Goal: Consume media (video, audio): Consume media (video, audio)

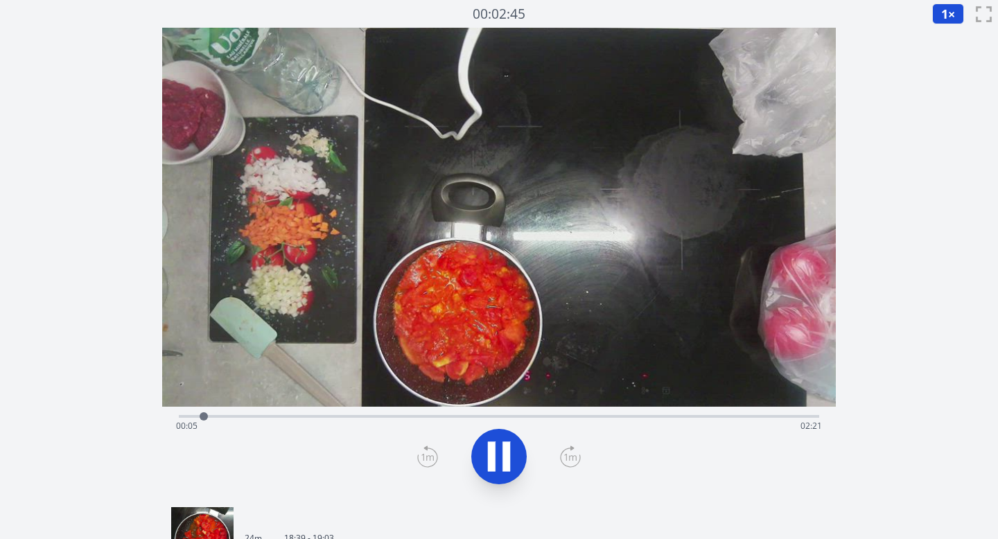
click at [571, 453] on icon at bounding box center [570, 457] width 21 height 22
click at [569, 456] on icon at bounding box center [570, 457] width 21 height 22
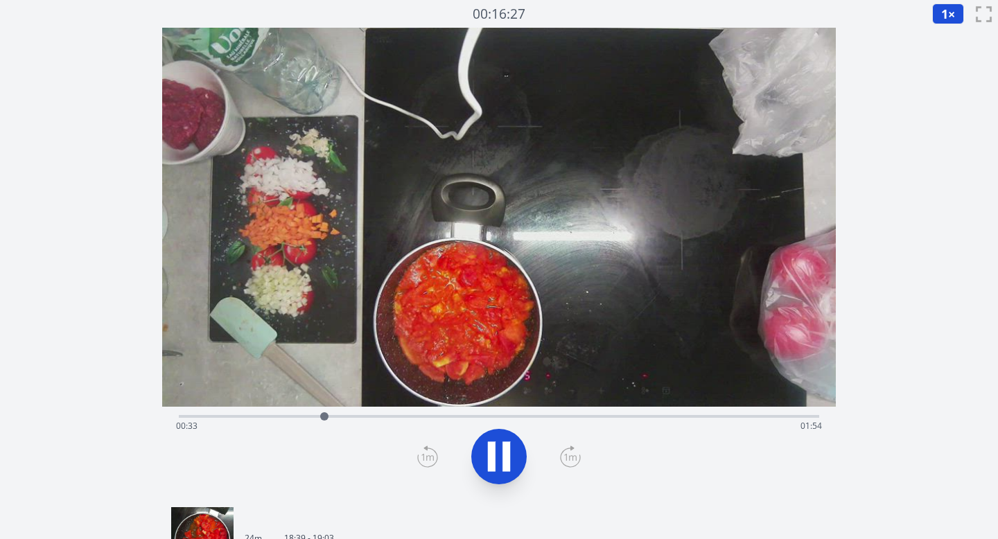
click at [569, 456] on icon at bounding box center [570, 457] width 21 height 22
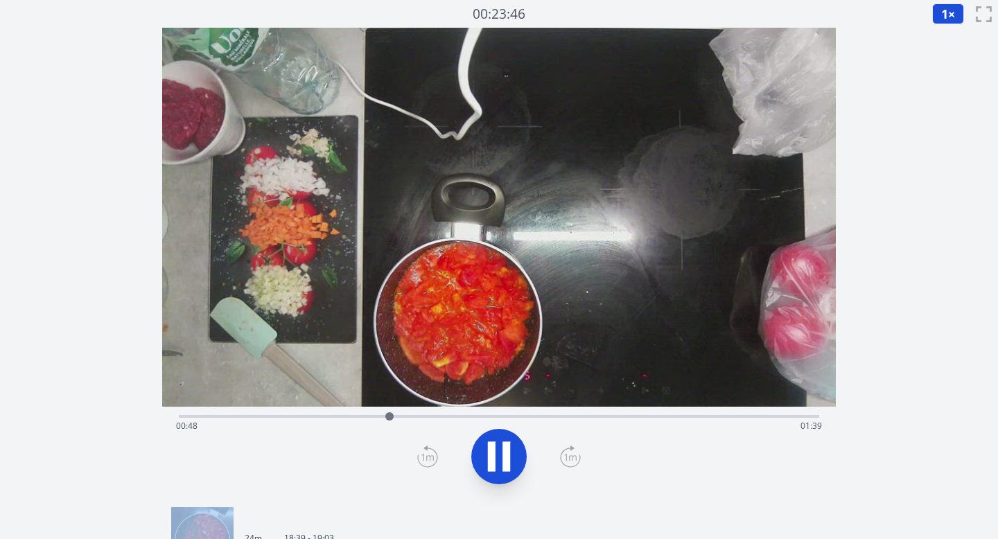
click at [569, 456] on icon at bounding box center [570, 457] width 21 height 22
click at [498, 445] on icon at bounding box center [499, 456] width 39 height 39
click at [563, 458] on icon at bounding box center [570, 457] width 21 height 22
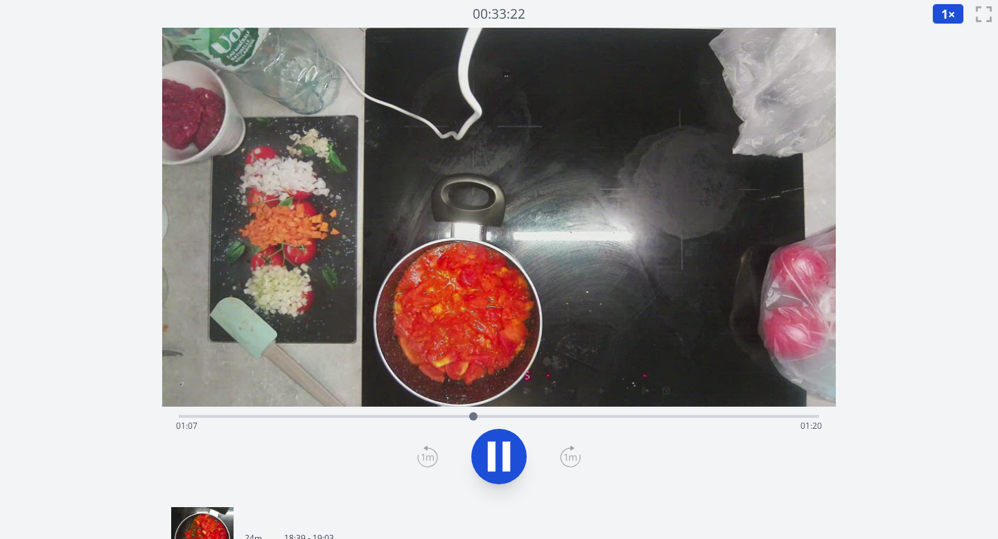
click at [563, 458] on icon at bounding box center [570, 457] width 21 height 22
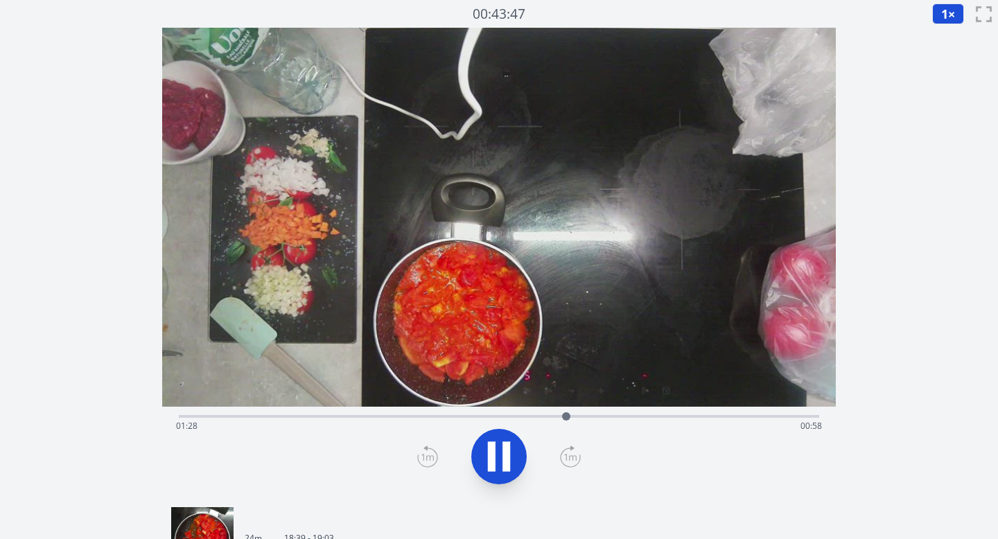
click at [563, 458] on icon at bounding box center [570, 457] width 21 height 22
click at [565, 458] on icon at bounding box center [570, 457] width 21 height 22
click at [431, 457] on icon at bounding box center [427, 457] width 21 height 22
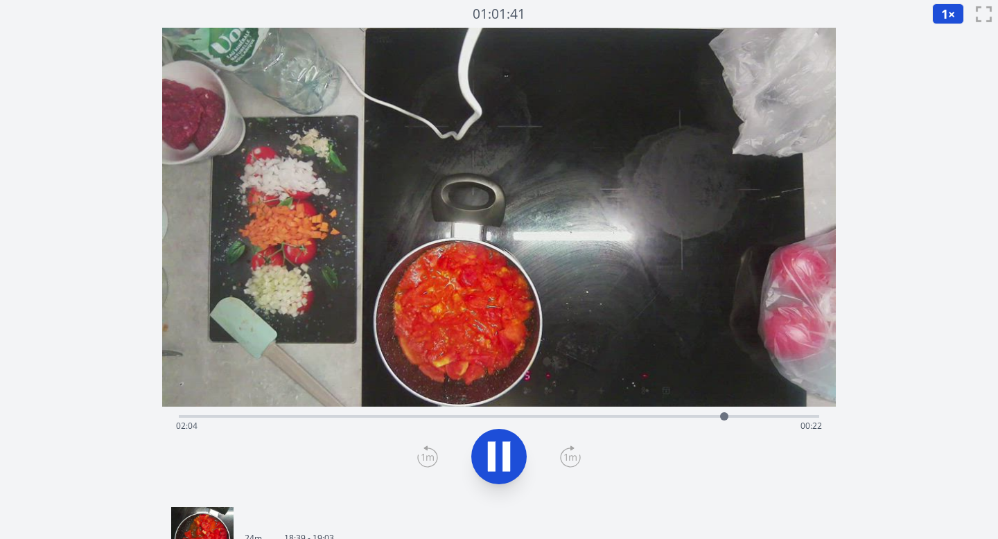
click at [431, 458] on icon at bounding box center [427, 457] width 21 height 22
click at [179, 417] on div "Time elapsed: 02:13 Time remaining: 00:13" at bounding box center [499, 426] width 647 height 22
click at [573, 455] on icon at bounding box center [570, 457] width 21 height 22
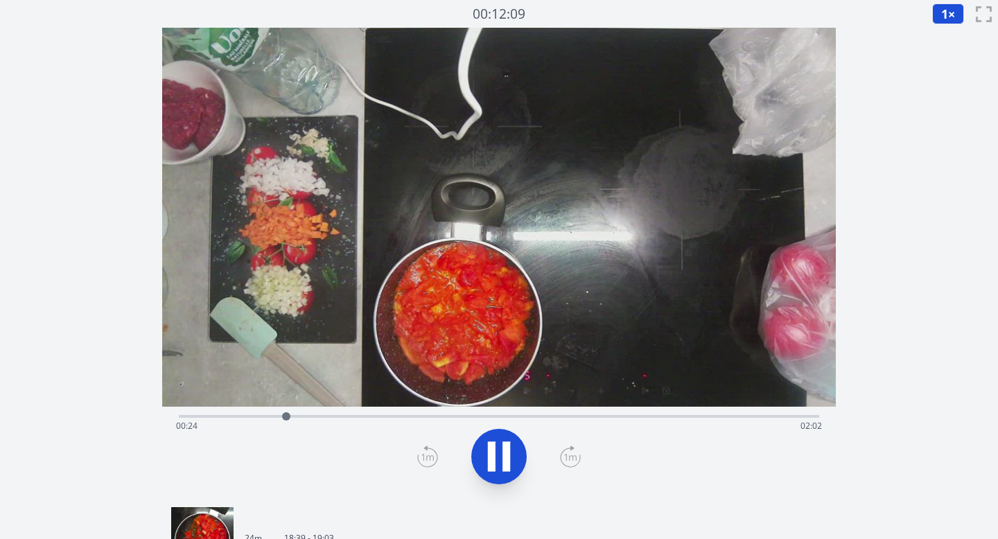
click at [523, 419] on div "Time elapsed: 00:24 Time remaining: 02:02" at bounding box center [499, 426] width 647 height 22
click at [559, 406] on video at bounding box center [499, 217] width 675 height 379
click at [572, 417] on div "Time elapsed: 01:20 Time remaining: 01:06" at bounding box center [499, 426] width 647 height 22
click at [590, 417] on div "Time elapsed: 01:30 Time remaining: 00:56" at bounding box center [499, 426] width 647 height 22
click at [568, 455] on icon at bounding box center [570, 457] width 21 height 22
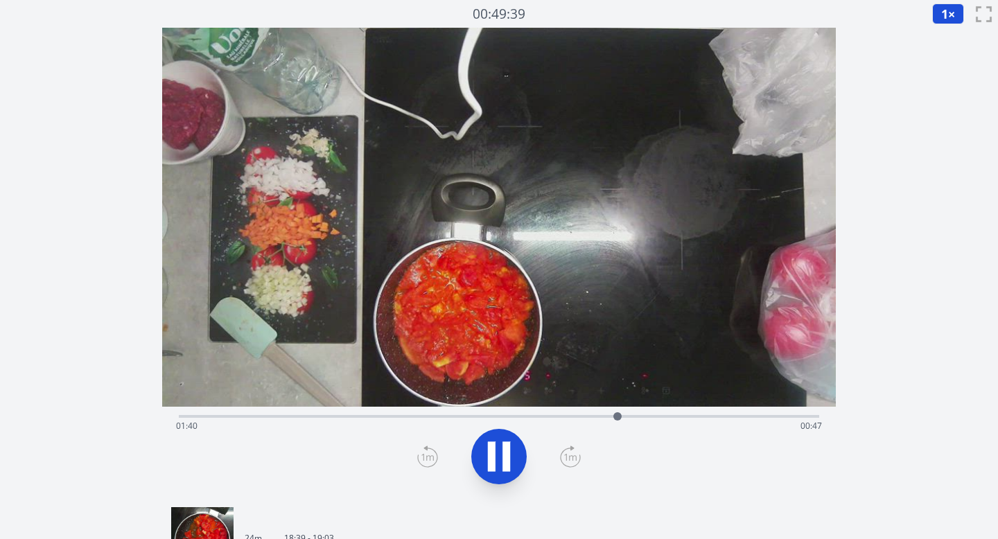
click at [426, 458] on icon at bounding box center [428, 457] width 12 height 7
click at [750, 415] on div "Time elapsed: 01:44 Time remaining: 00:43" at bounding box center [499, 415] width 641 height 17
click at [503, 469] on icon at bounding box center [499, 456] width 39 height 39
click at [182, 418] on div "Time elapsed: 02:14 Time remaining: 00:13" at bounding box center [499, 426] width 647 height 22
click at [498, 446] on icon at bounding box center [499, 456] width 39 height 39
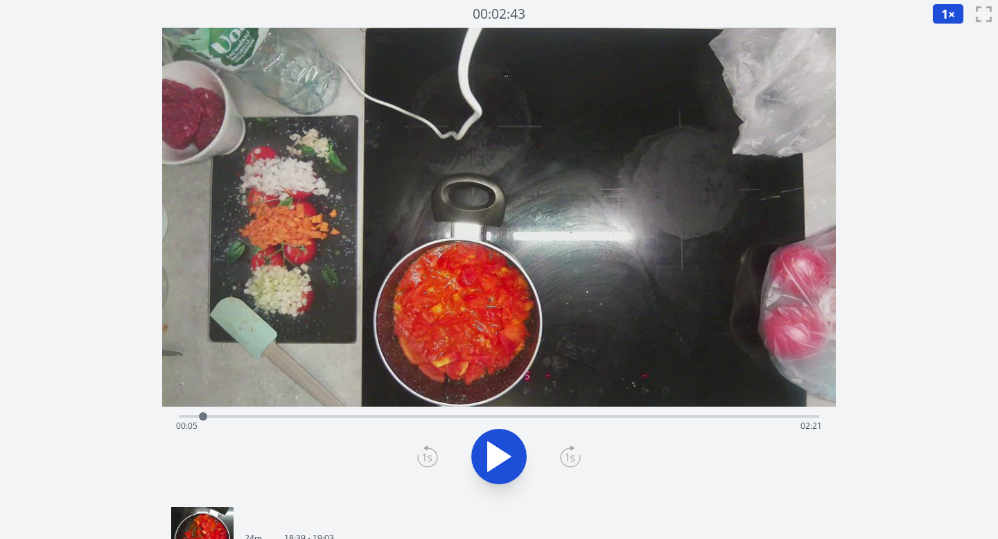
click at [498, 446] on icon at bounding box center [499, 456] width 39 height 39
click at [469, 409] on div "Time elapsed: 00:07 Time remaining: 02:20" at bounding box center [499, 415] width 641 height 17
click at [494, 413] on div "Time elapsed: 01:06 Time remaining: 01:21" at bounding box center [499, 415] width 641 height 17
click at [545, 410] on div "Time elapsed: 01:12 Time remaining: 01:15" at bounding box center [499, 415] width 641 height 17
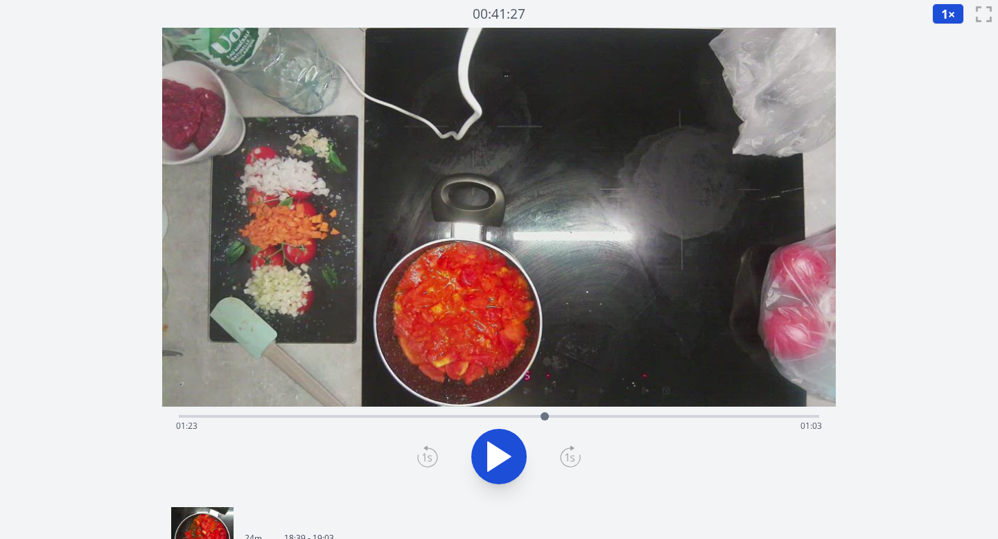
click at [584, 426] on div "Time elapsed: 01:23 Time remaining: 01:03" at bounding box center [499, 426] width 647 height 22
click at [618, 410] on div "Time elapsed: 01:32 Time remaining: 00:54" at bounding box center [499, 415] width 641 height 17
click at [640, 415] on div "Time elapsed: 01:40 Time remaining: 00:46" at bounding box center [499, 415] width 641 height 17
click at [618, 415] on div "Time elapsed: 01:45 Time remaining: 00:42" at bounding box center [499, 415] width 641 height 17
click at [605, 416] on div "Time elapsed: 01:40 Time remaining: 00:47" at bounding box center [499, 426] width 647 height 22
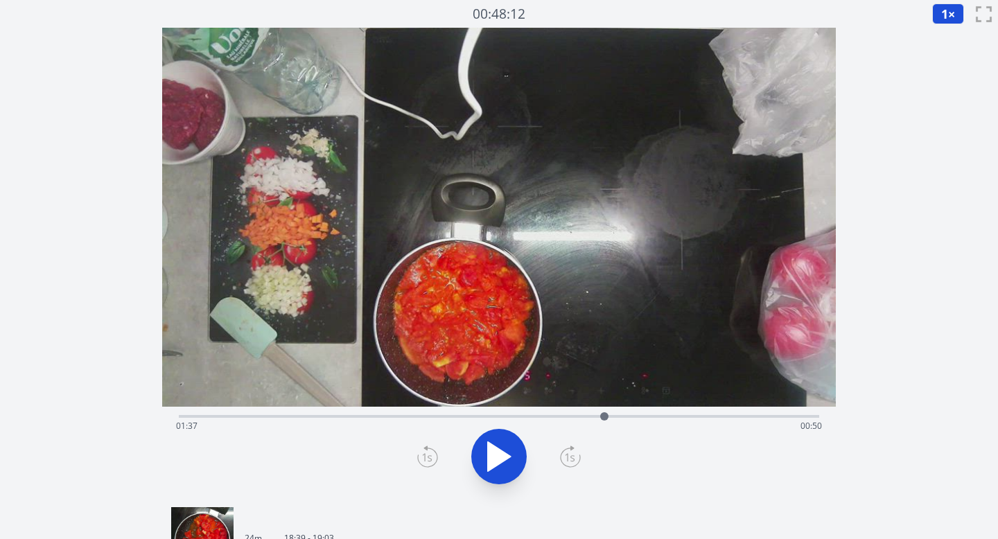
click at [506, 455] on icon at bounding box center [499, 456] width 23 height 29
click at [506, 455] on icon at bounding box center [507, 457] width 8 height 30
click at [430, 459] on icon at bounding box center [428, 458] width 10 height 8
click at [743, 413] on div "Time elapsed: 01:37 Time remaining: 00:49" at bounding box center [499, 415] width 641 height 17
click at [716, 417] on div "Time elapsed: 02:08 Time remaining: 00:18" at bounding box center [499, 426] width 647 height 22
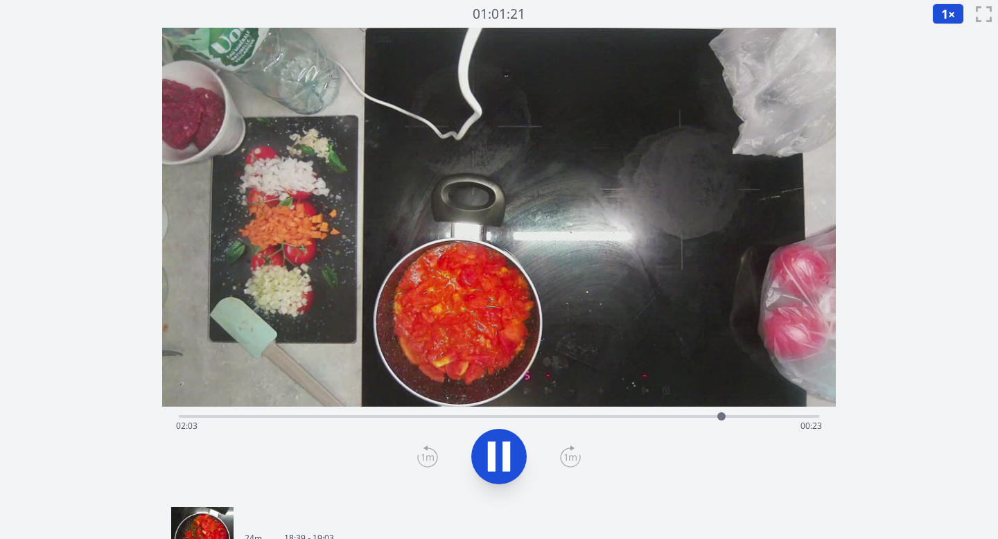
click at [502, 458] on icon at bounding box center [499, 456] width 39 height 39
click at [668, 408] on div "Time elapsed: 02:04 Time remaining: 00:23" at bounding box center [499, 415] width 641 height 17
click at [598, 407] on div "Time elapsed: 01:51 Time remaining: 00:35" at bounding box center [499, 415] width 641 height 17
click at [940, 16] on button "1 ×" at bounding box center [948, 13] width 32 height 21
click at [941, 27] on li "0.25×" at bounding box center [951, 33] width 39 height 22
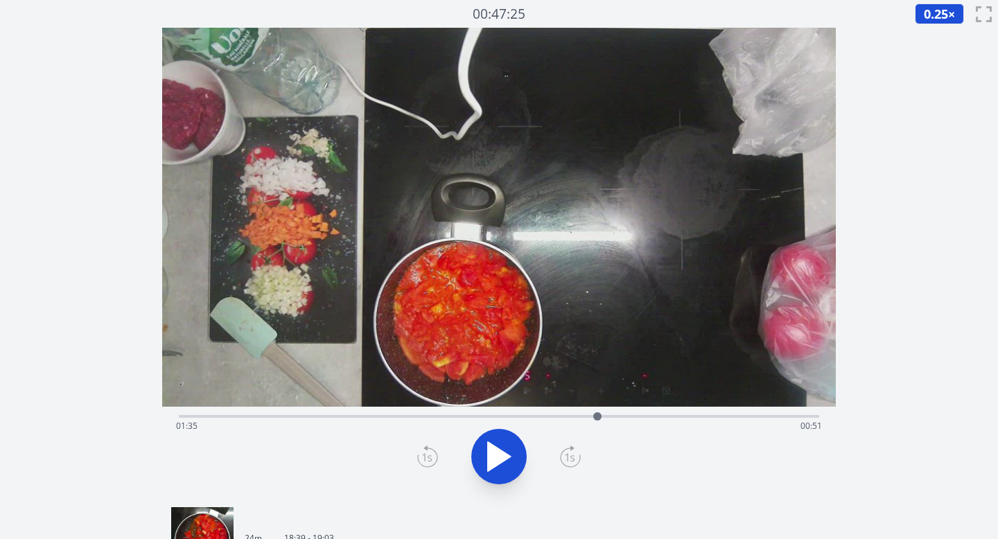
click at [501, 446] on icon at bounding box center [499, 456] width 39 height 39
click at [498, 445] on icon at bounding box center [499, 456] width 39 height 39
click at [481, 457] on icon at bounding box center [499, 456] width 39 height 39
click at [571, 455] on icon at bounding box center [570, 457] width 21 height 22
click at [430, 454] on icon at bounding box center [427, 457] width 21 height 22
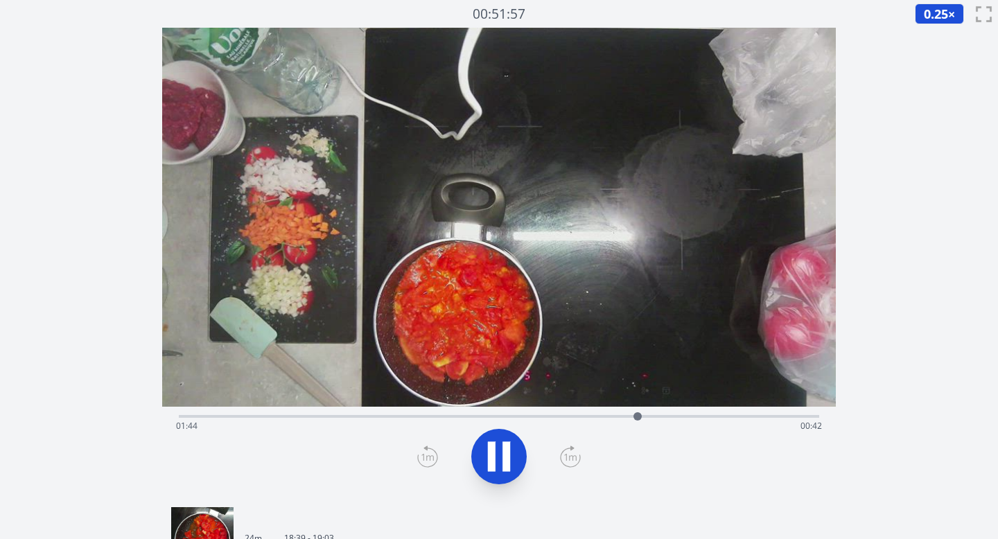
click at [663, 418] on div "Time elapsed: 01:44 Time remaining: 00:42" at bounding box center [499, 426] width 647 height 22
click at [691, 419] on div "Time elapsed: 01:51 Time remaining: 00:35" at bounding box center [499, 426] width 647 height 22
click at [707, 419] on div "Time elapsed: 01:57 Time remaining: 00:29" at bounding box center [499, 426] width 647 height 22
click at [423, 454] on icon at bounding box center [428, 457] width 12 height 7
click at [528, 461] on div at bounding box center [500, 457] width 658 height 67
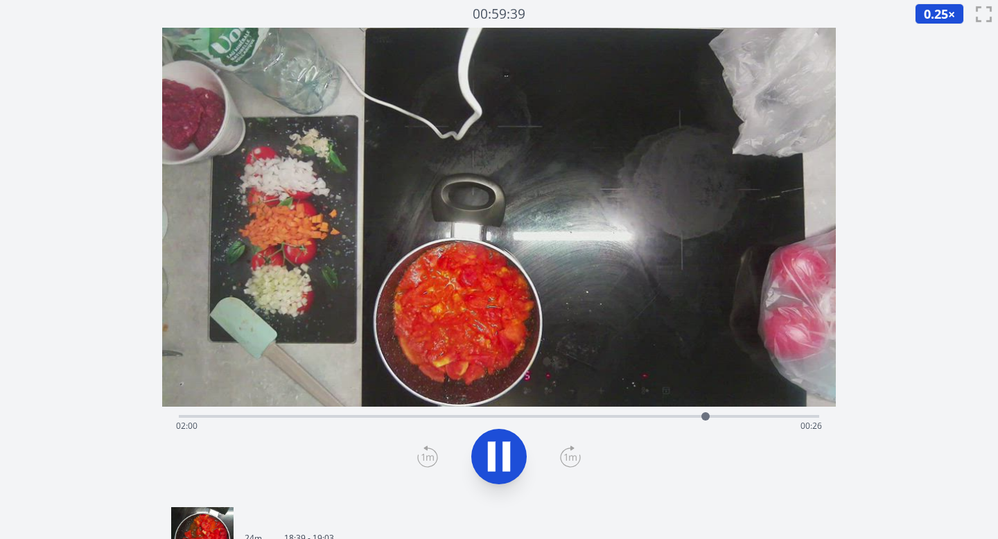
click at [512, 454] on icon at bounding box center [499, 456] width 39 height 39
click at [425, 449] on icon at bounding box center [425, 448] width 3 height 4
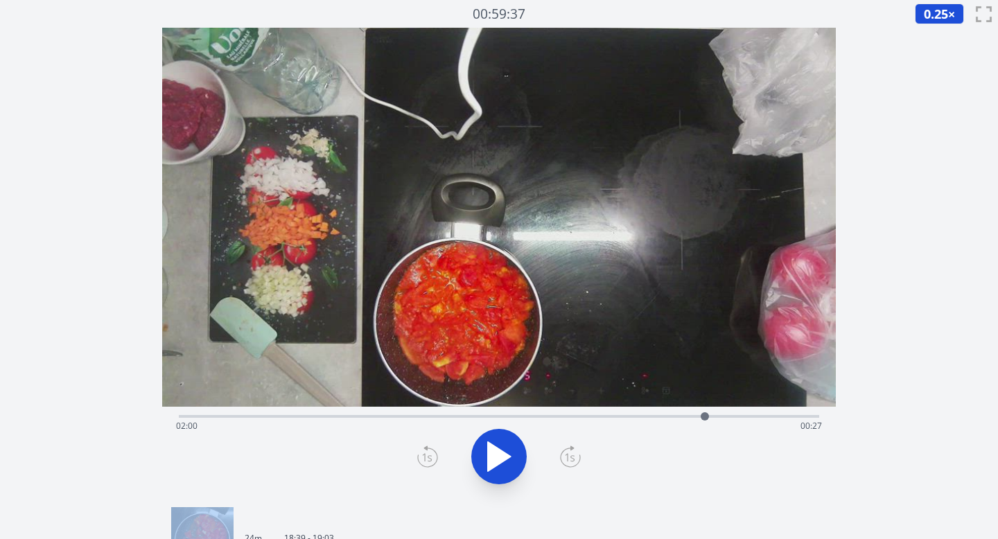
click at [425, 449] on icon at bounding box center [425, 448] width 3 height 4
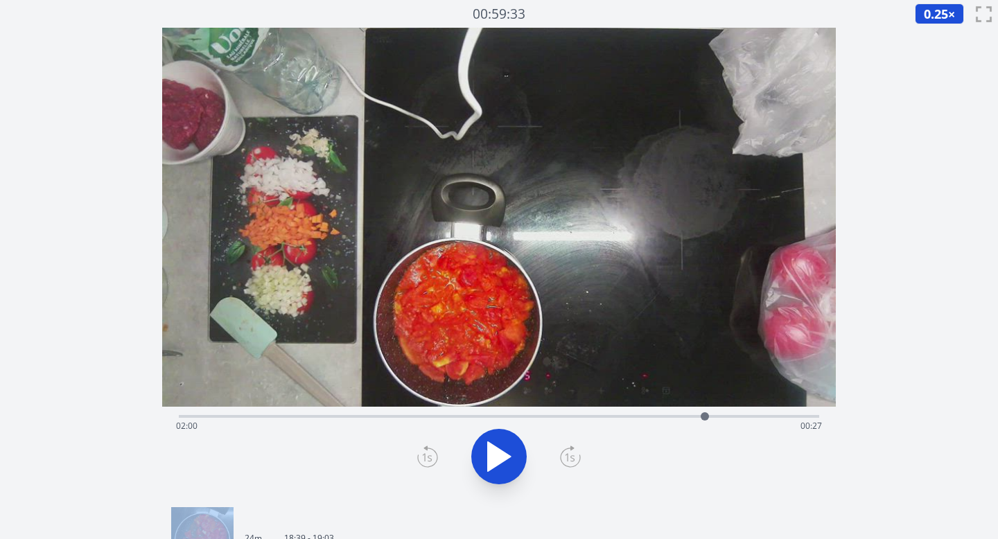
click at [425, 449] on icon at bounding box center [425, 448] width 3 height 4
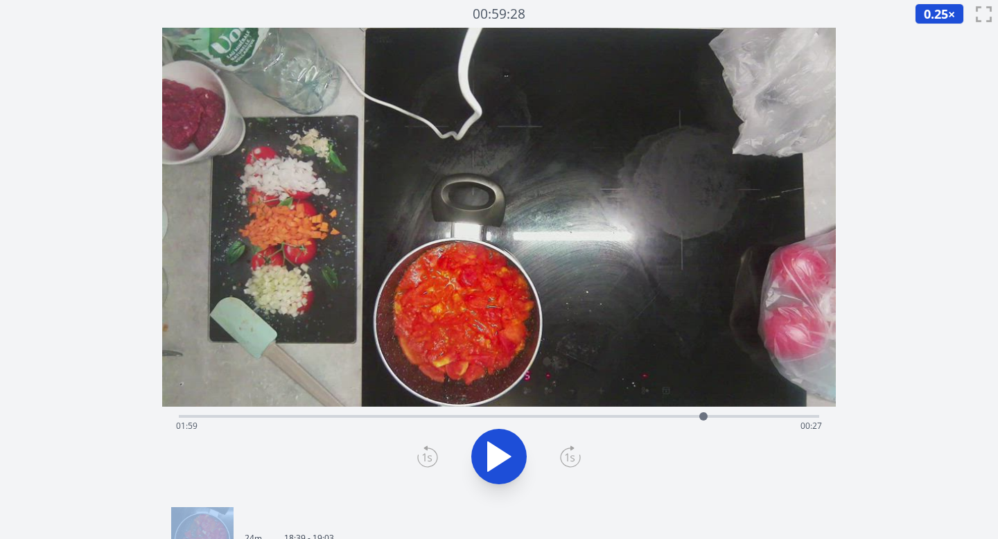
click at [425, 449] on icon at bounding box center [425, 448] width 3 height 4
click at [767, 180] on video at bounding box center [499, 217] width 675 height 379
drag, startPoint x: 658, startPoint y: 232, endPoint x: 665, endPoint y: 213, distance: 20.6
click at [662, 232] on video at bounding box center [499, 217] width 675 height 379
click at [510, 457] on icon at bounding box center [499, 456] width 23 height 29
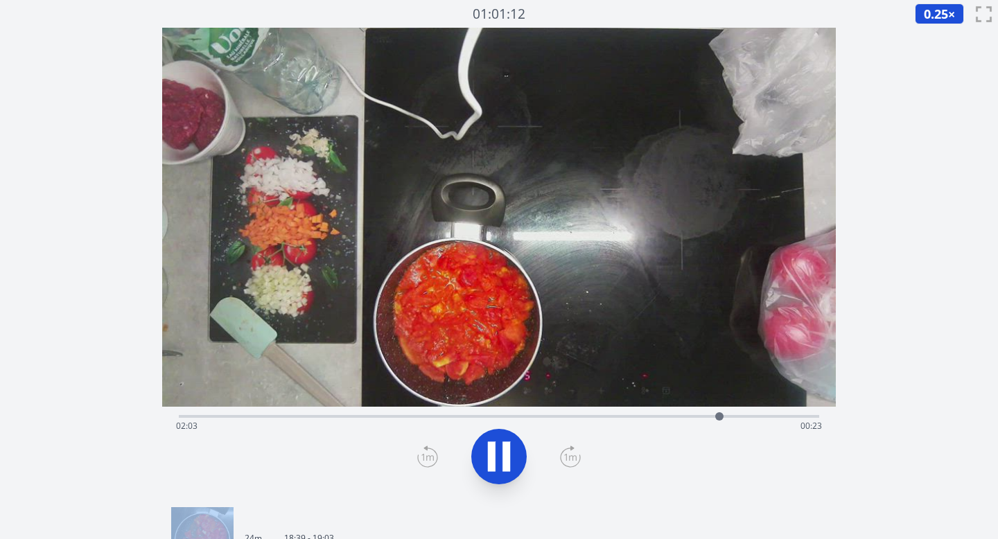
click at [498, 451] on icon at bounding box center [499, 456] width 39 height 39
click at [498, 450] on icon at bounding box center [499, 456] width 23 height 29
click at [572, 453] on icon at bounding box center [570, 457] width 21 height 22
click at [477, 455] on button at bounding box center [498, 456] width 55 height 55
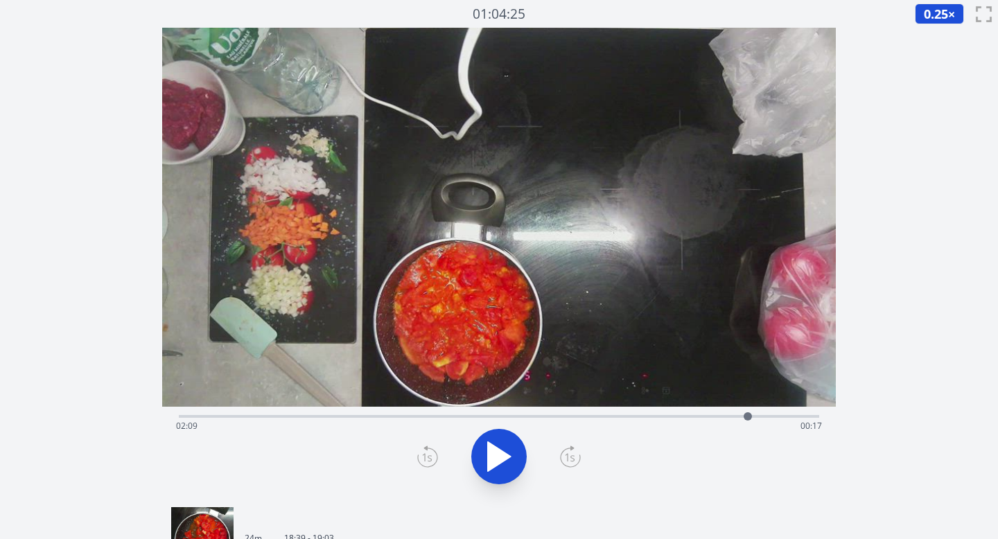
click at [411, 455] on div at bounding box center [500, 457] width 658 height 67
click at [424, 455] on icon at bounding box center [427, 457] width 21 height 22
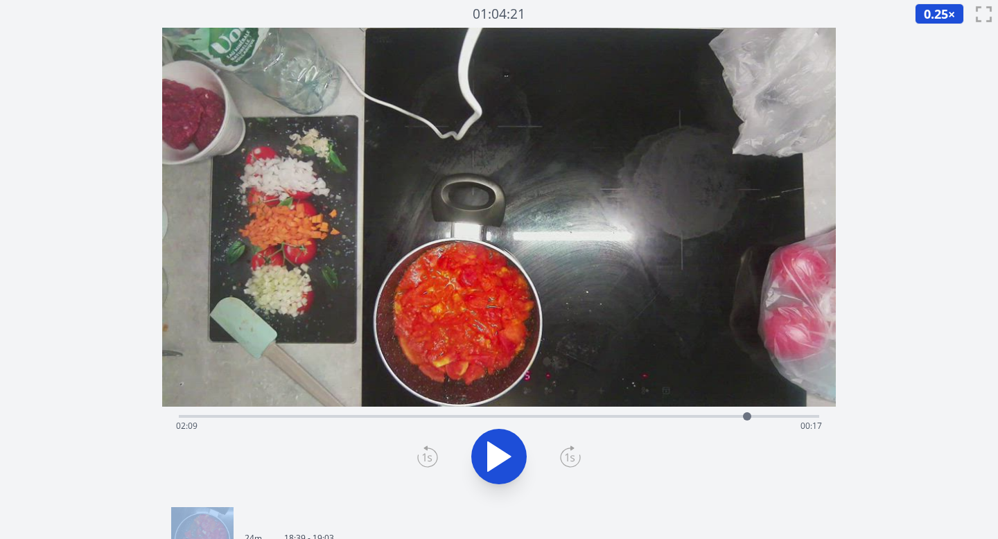
click at [424, 455] on icon at bounding box center [427, 457] width 21 height 22
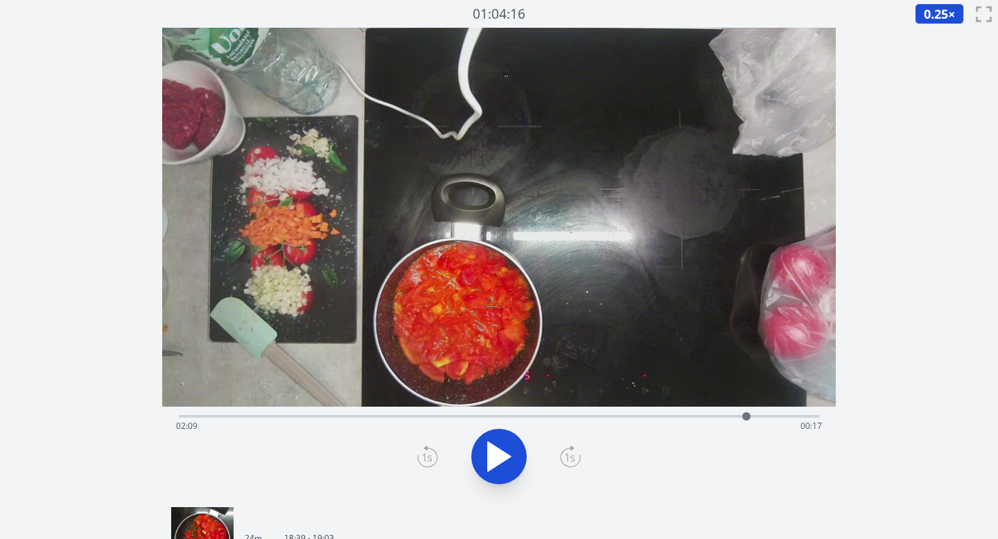
click at [424, 455] on icon at bounding box center [427, 457] width 21 height 22
click at [427, 452] on icon at bounding box center [427, 457] width 21 height 22
click at [475, 410] on div "Time elapsed: 02:11 Time remaining: 00:16" at bounding box center [499, 415] width 641 height 17
click at [400, 416] on div "Time elapsed: 01:07 Time remaining: 01:19" at bounding box center [499, 426] width 647 height 22
click at [345, 417] on div "Time elapsed: 00:50 Time remaining: 01:36" at bounding box center [499, 426] width 647 height 22
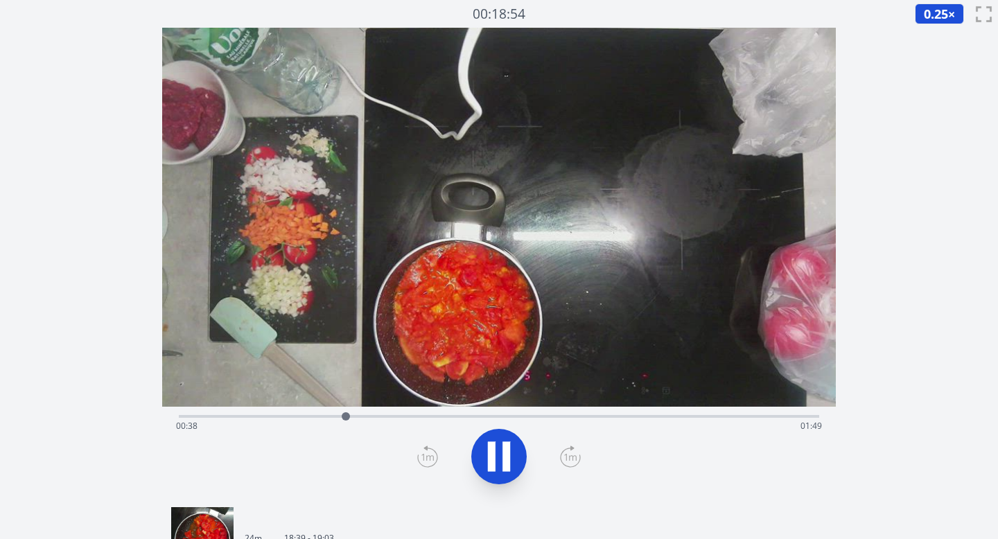
click at [302, 424] on div "Time elapsed: 00:38 Time remaining: 01:49" at bounding box center [499, 426] width 647 height 22
click at [275, 419] on div "Time elapsed: 00:28 Time remaining: 01:59" at bounding box center [499, 426] width 647 height 22
click at [252, 418] on div "Time elapsed: 00:22 Time remaining: 02:05" at bounding box center [499, 426] width 647 height 22
click at [510, 450] on icon at bounding box center [507, 457] width 8 height 30
click at [336, 414] on div "Time elapsed: 00:42 Time remaining: 01:45" at bounding box center [499, 415] width 641 height 17
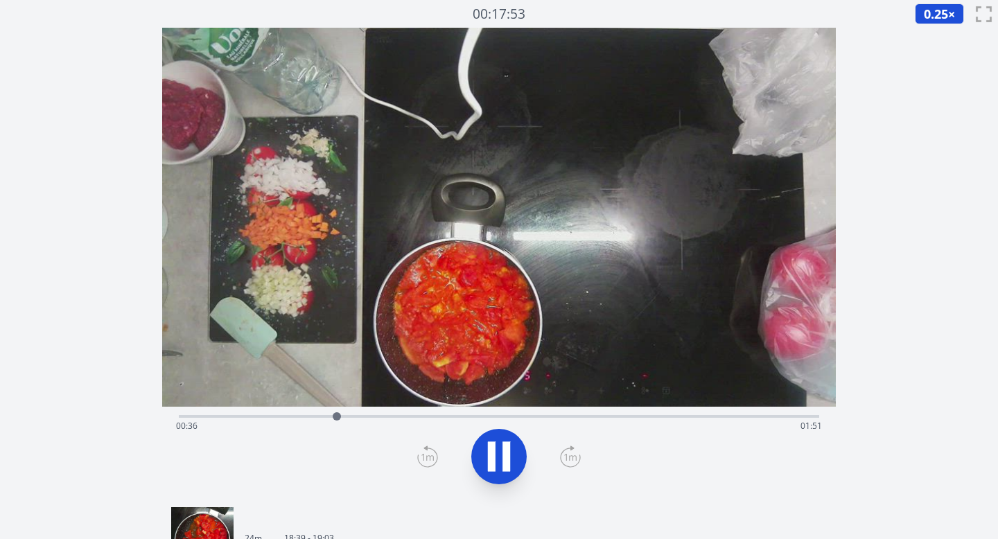
click at [292, 417] on div "Time elapsed: 00:36 Time remaining: 01:51" at bounding box center [499, 426] width 647 height 22
click at [288, 417] on div at bounding box center [288, 417] width 8 height 8
click at [254, 413] on div "Time elapsed: 00:25 Time remaining: 02:02" at bounding box center [499, 415] width 641 height 17
click at [229, 413] on div "Time elapsed: 00:17 Time remaining: 02:10" at bounding box center [499, 415] width 641 height 17
click at [494, 449] on icon at bounding box center [492, 457] width 8 height 30
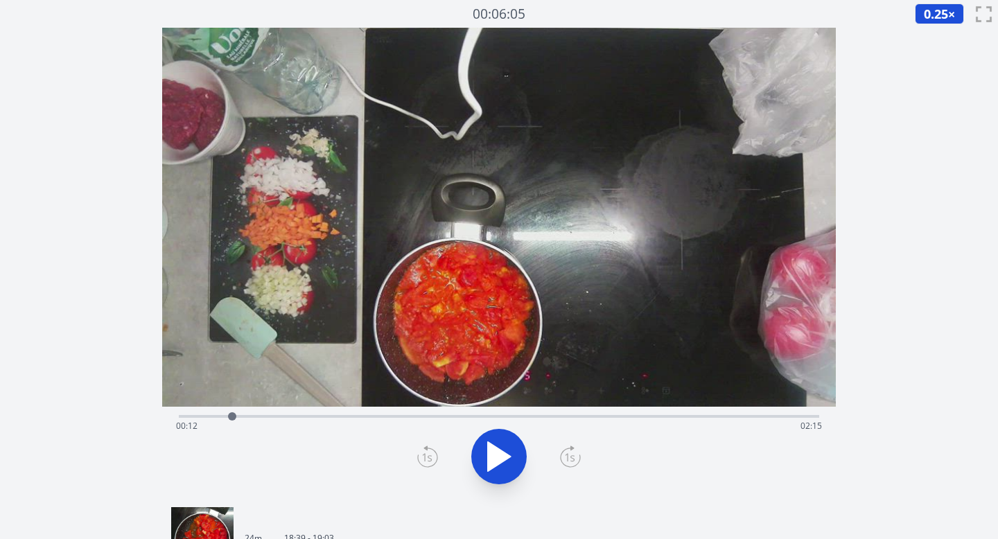
click at [494, 449] on icon at bounding box center [499, 456] width 23 height 29
click at [575, 452] on icon at bounding box center [570, 457] width 21 height 22
click at [428, 463] on icon at bounding box center [427, 457] width 21 height 22
click at [510, 451] on icon at bounding box center [507, 457] width 8 height 30
click at [500, 447] on icon at bounding box center [499, 456] width 39 height 39
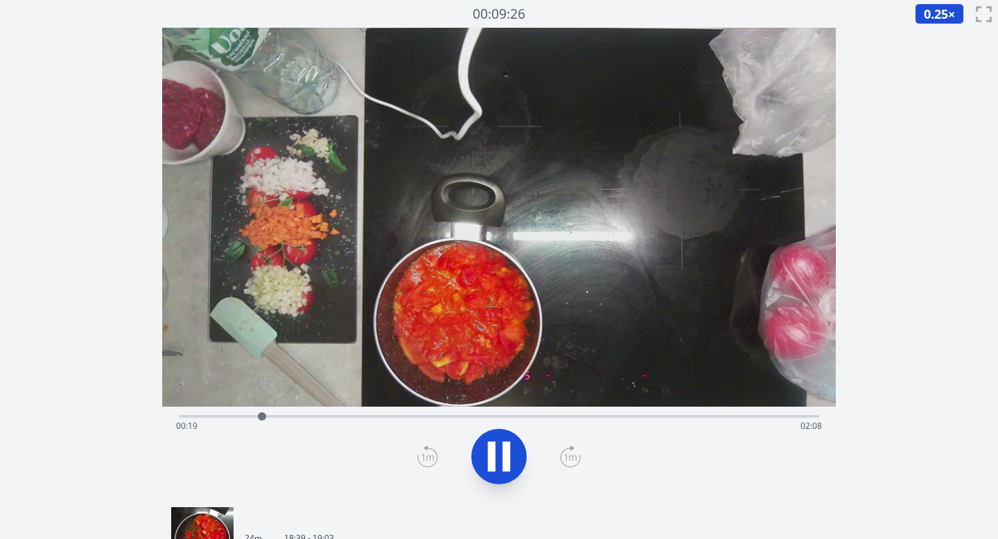
click at [501, 445] on icon at bounding box center [499, 456] width 39 height 39
click at [502, 446] on icon at bounding box center [499, 456] width 39 height 39
click at [492, 454] on icon at bounding box center [492, 457] width 8 height 30
click at [426, 464] on icon at bounding box center [427, 457] width 21 height 22
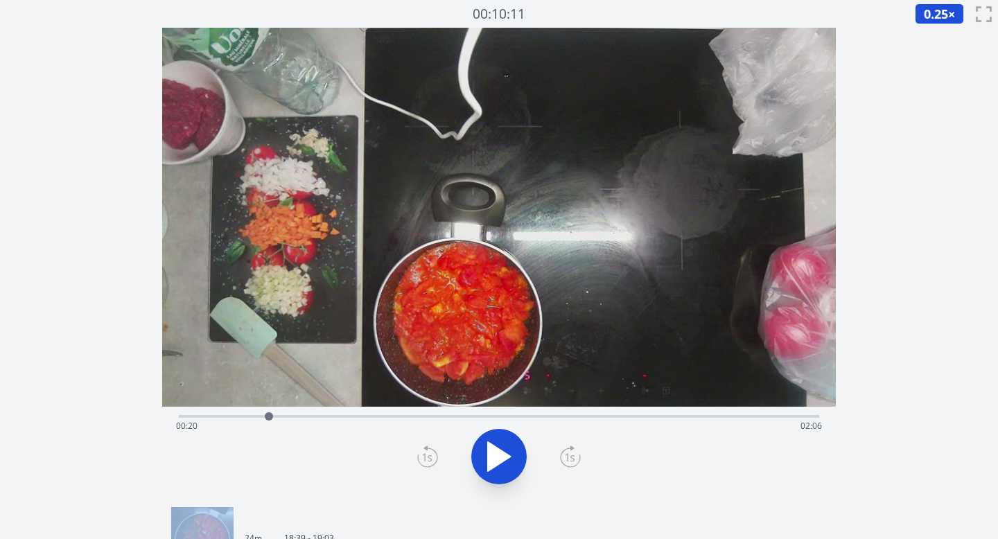
click at [426, 464] on icon at bounding box center [427, 457] width 21 height 22
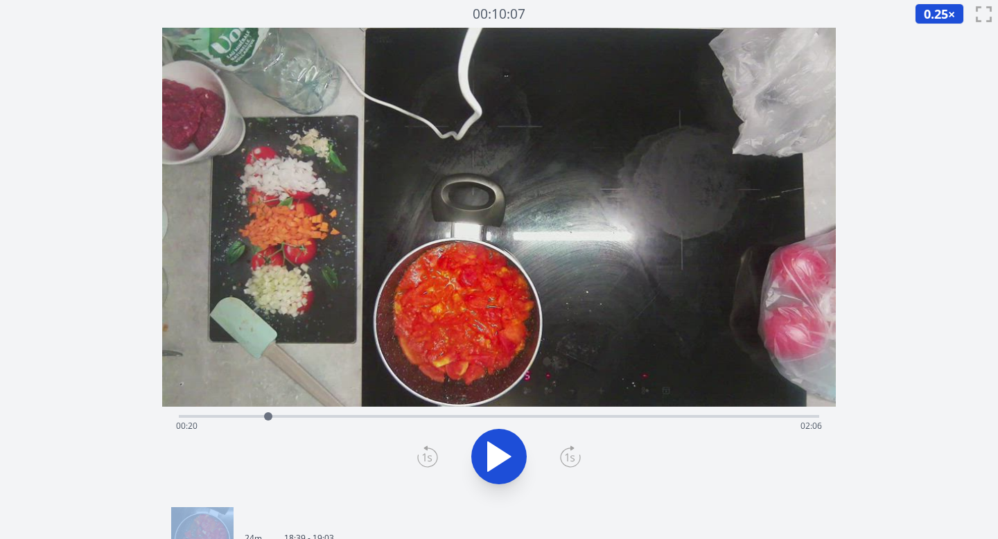
click at [426, 464] on icon at bounding box center [427, 457] width 21 height 22
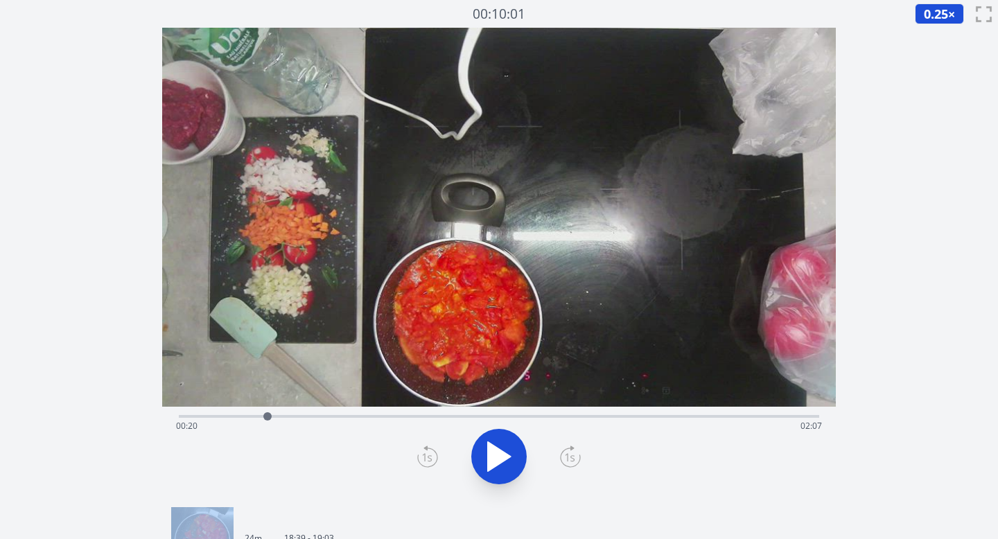
click at [426, 464] on icon at bounding box center [427, 457] width 21 height 22
click at [494, 462] on icon at bounding box center [499, 456] width 23 height 29
click at [492, 449] on icon at bounding box center [492, 457] width 8 height 30
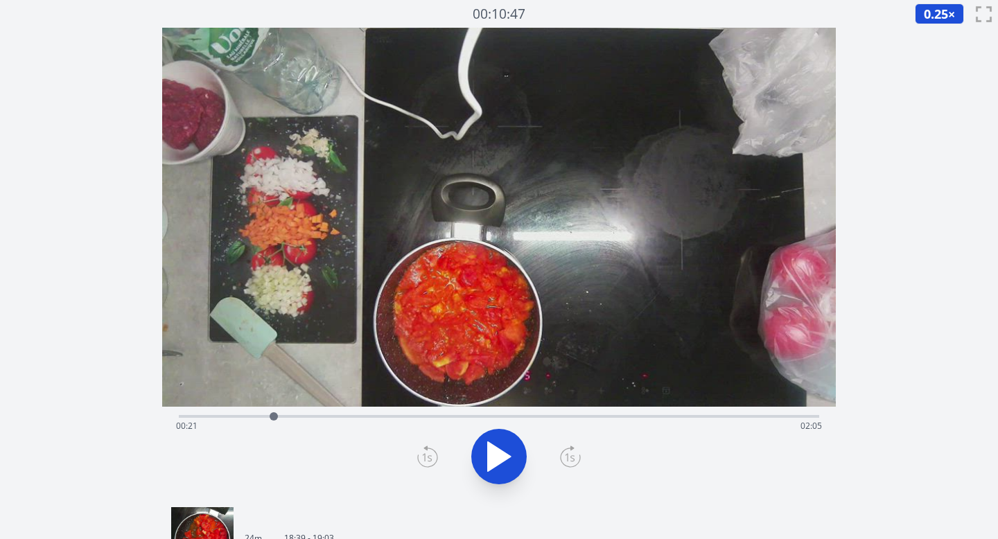
click at [546, 422] on div "Time elapsed: 00:21 Time remaining: 02:05" at bounding box center [499, 426] width 647 height 22
click at [666, 419] on div "Time elapsed: 01:23 Time remaining: 01:03" at bounding box center [499, 426] width 647 height 22
click at [727, 419] on div "Time elapsed: 01:51 Time remaining: 00:36" at bounding box center [499, 426] width 647 height 22
click at [699, 421] on div "Time elapsed: 02:05 Time remaining: 00:22" at bounding box center [499, 426] width 647 height 22
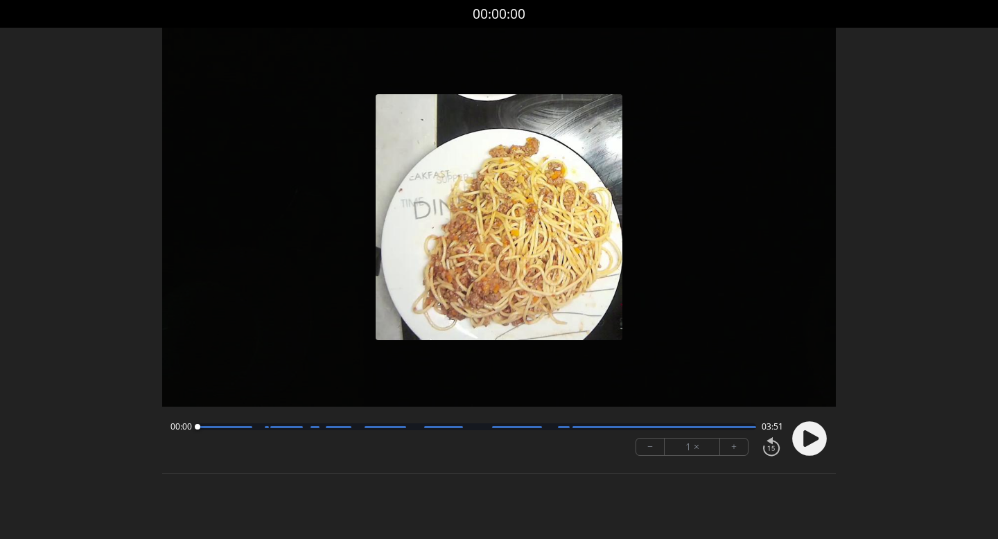
click at [804, 442] on icon at bounding box center [811, 439] width 15 height 17
click at [805, 442] on icon at bounding box center [805, 438] width 3 height 15
